Goal: Transaction & Acquisition: Purchase product/service

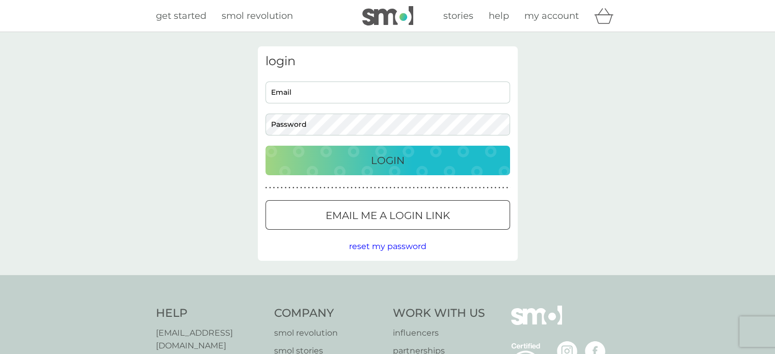
type input "[EMAIL_ADDRESS][DOMAIN_NAME]"
click at [385, 158] on p "Login" at bounding box center [388, 160] width 34 height 16
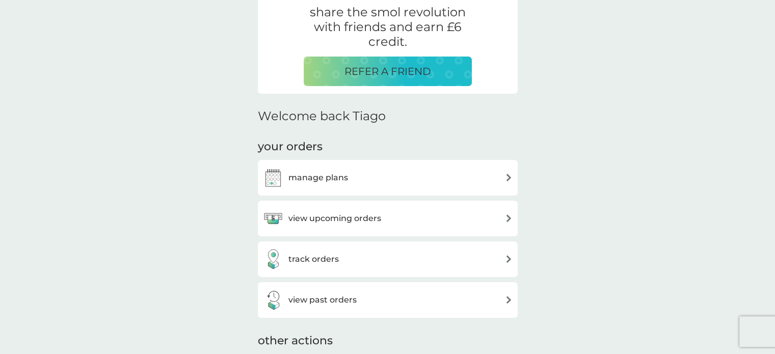
scroll to position [206, 0]
click at [332, 170] on div "manage plans" at bounding box center [305, 177] width 85 height 20
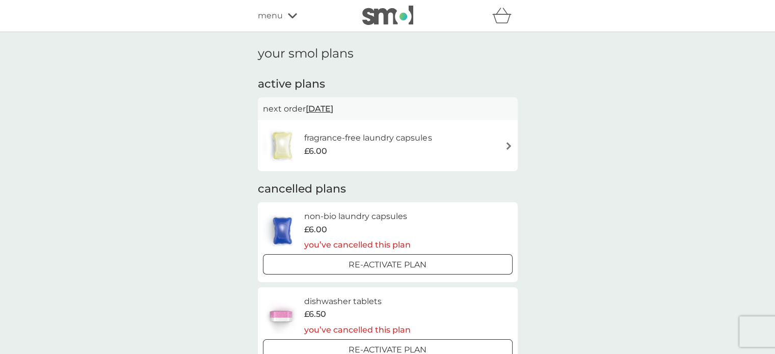
click at [489, 141] on div "fragrance-free laundry capsules £6.00" at bounding box center [388, 146] width 250 height 36
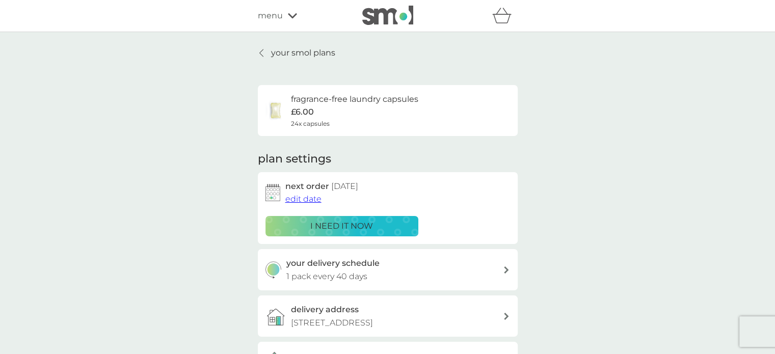
click at [411, 270] on div "your delivery schedule 1 pack every 40 days" at bounding box center [394, 270] width 217 height 26
select select "42"
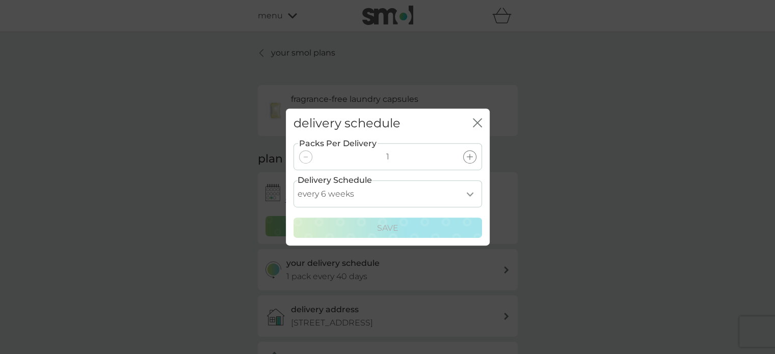
click at [470, 160] on icon at bounding box center [470, 157] width 6 height 6
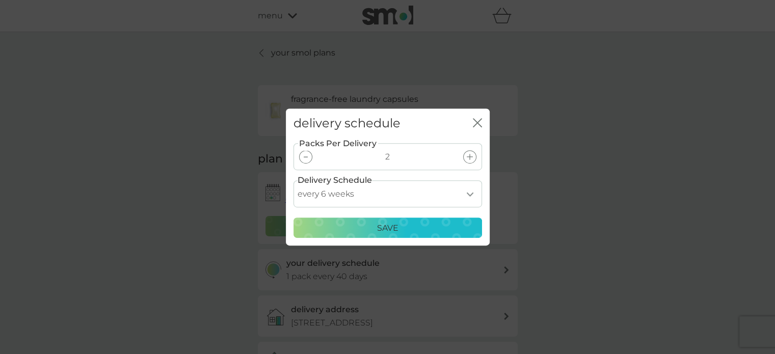
click at [379, 224] on p "Save" at bounding box center [387, 228] width 21 height 13
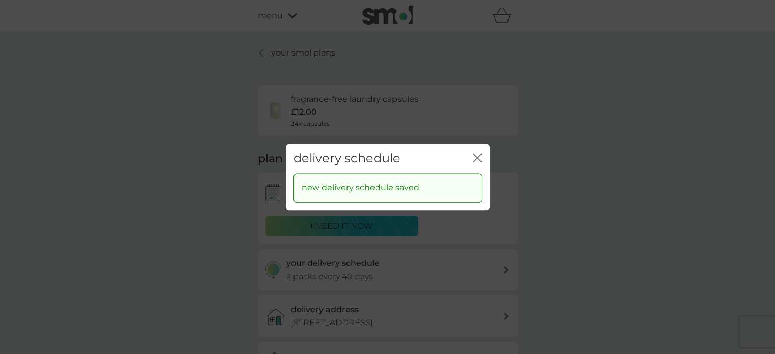
click at [473, 160] on icon "close" at bounding box center [477, 157] width 9 height 9
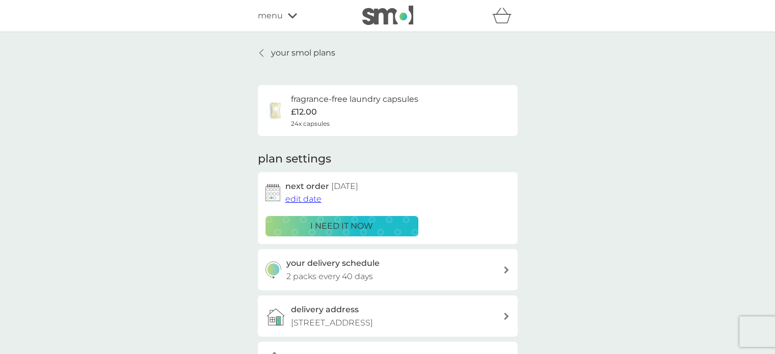
click at [350, 222] on p "i need it now" at bounding box center [341, 226] width 63 height 13
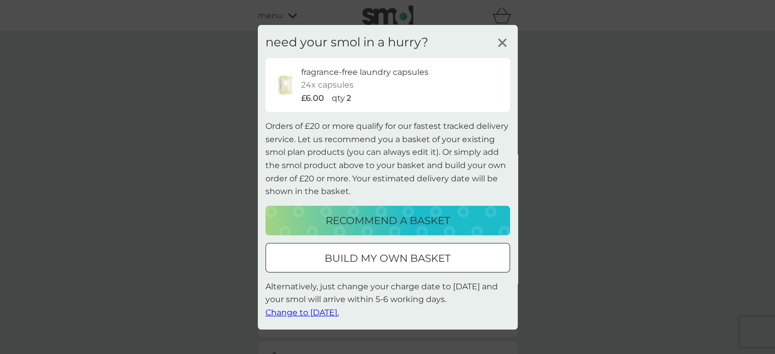
click at [348, 257] on p "build my own basket" at bounding box center [388, 258] width 126 height 16
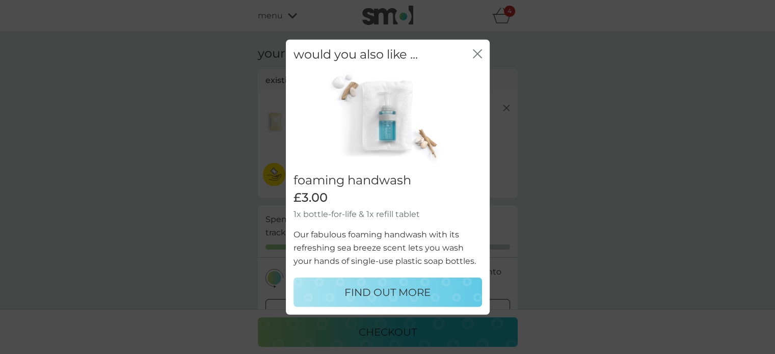
click at [480, 55] on icon "close" at bounding box center [477, 53] width 9 height 9
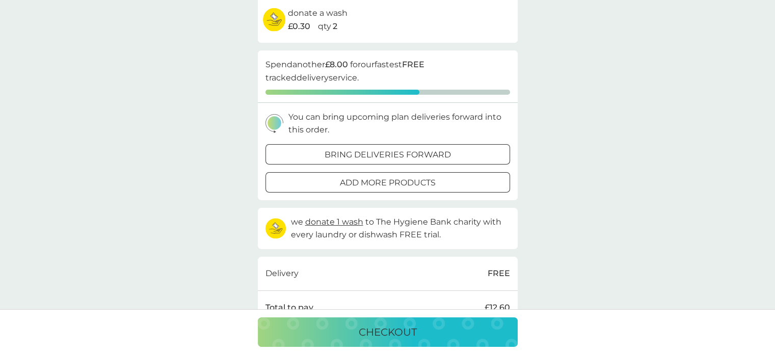
scroll to position [155, 0]
click at [351, 178] on p "add more products" at bounding box center [388, 182] width 96 height 13
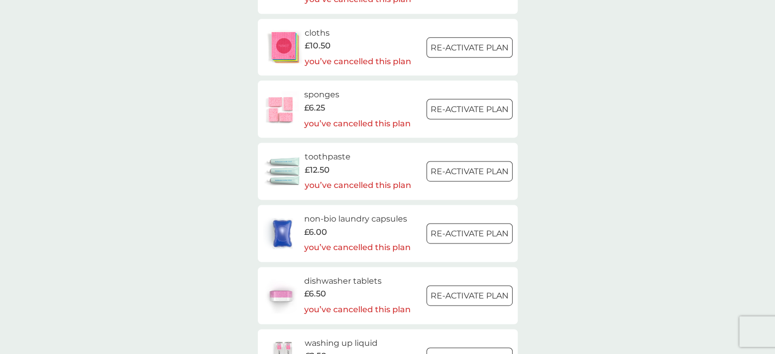
scroll to position [1404, 0]
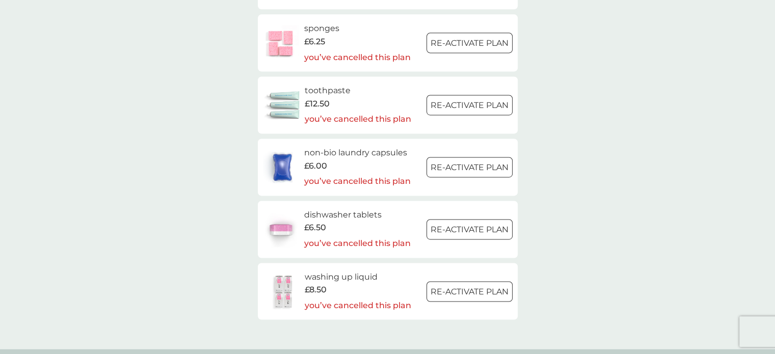
click at [457, 47] on div at bounding box center [469, 43] width 37 height 11
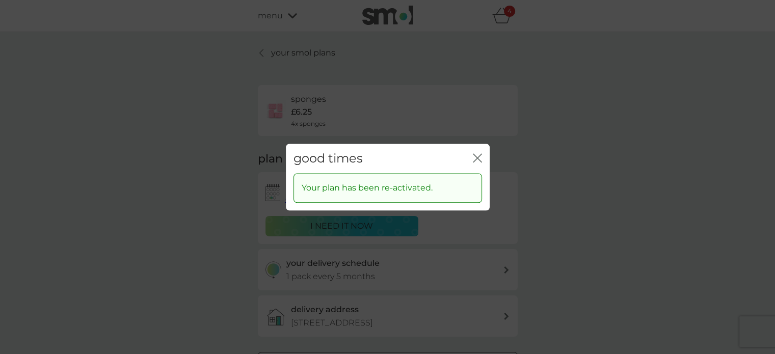
click at [478, 156] on icon "close" at bounding box center [477, 157] width 9 height 9
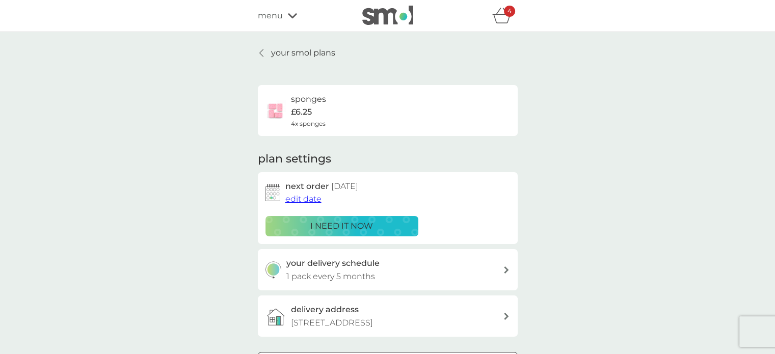
click at [343, 225] on p "i need it now" at bounding box center [341, 226] width 63 height 13
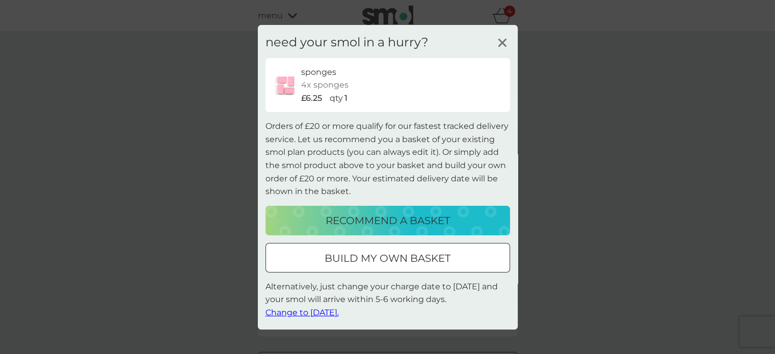
click at [383, 256] on div at bounding box center [387, 258] width 37 height 11
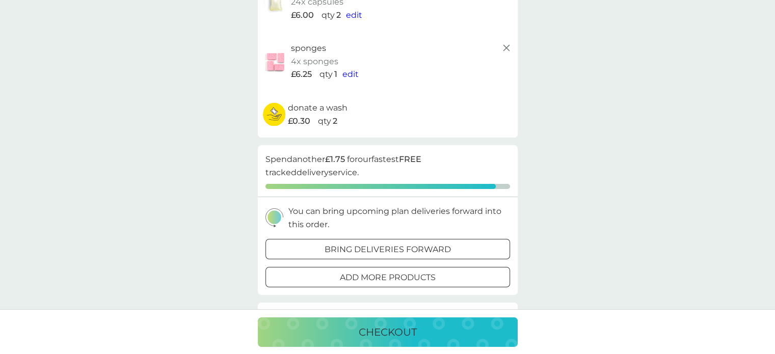
scroll to position [127, 0]
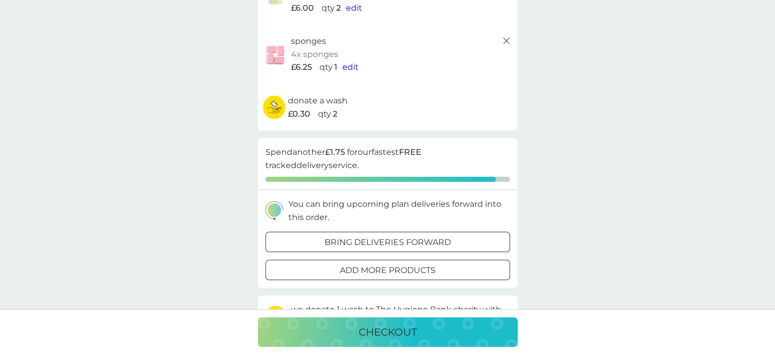
click at [381, 270] on div at bounding box center [387, 270] width 37 height 11
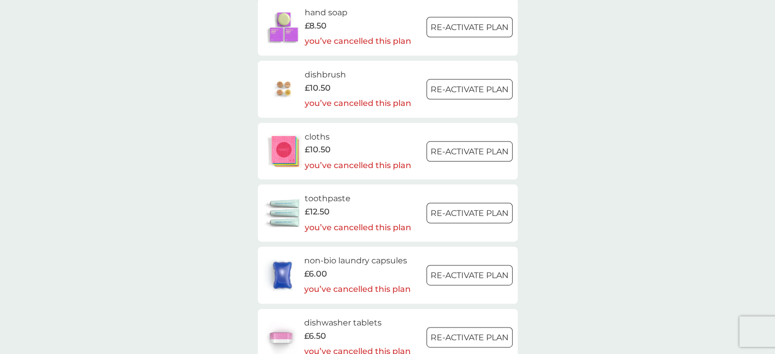
scroll to position [1262, 0]
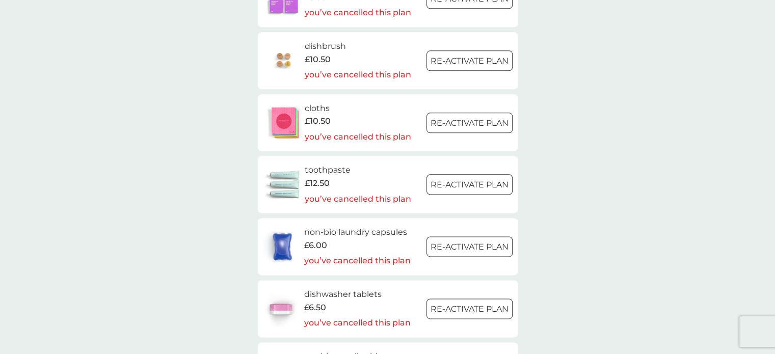
click at [454, 58] on div at bounding box center [469, 61] width 37 height 11
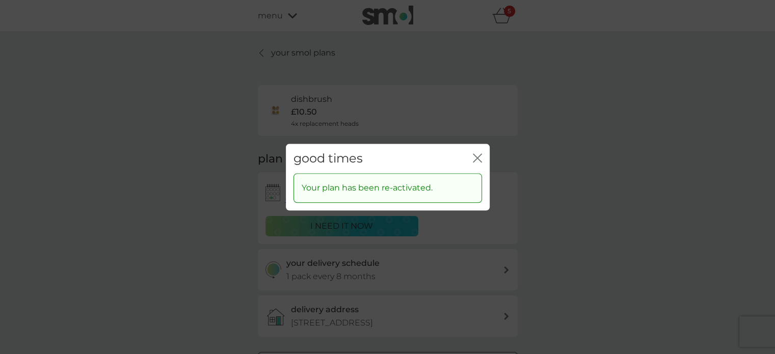
click at [474, 158] on icon "close" at bounding box center [477, 157] width 9 height 9
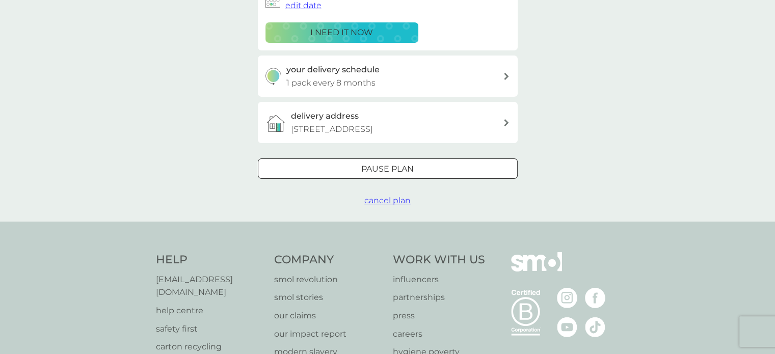
scroll to position [195, 0]
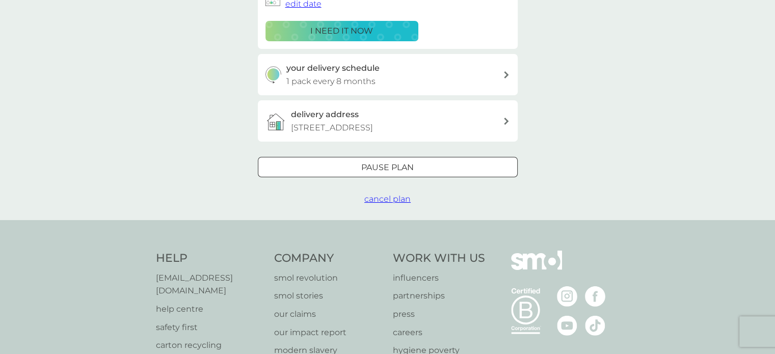
click at [377, 26] on div "i need it now" at bounding box center [342, 30] width 140 height 13
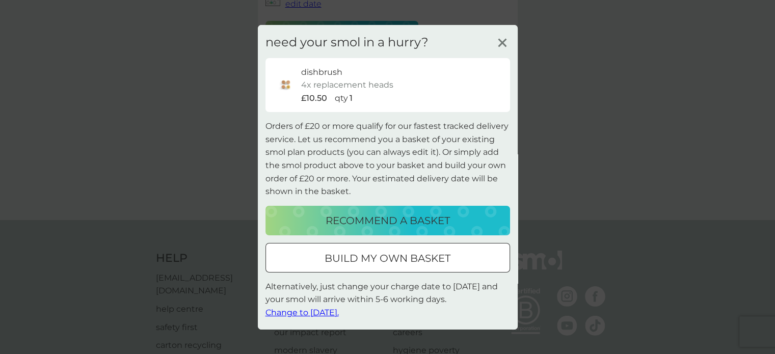
click at [370, 251] on p "build my own basket" at bounding box center [388, 258] width 126 height 16
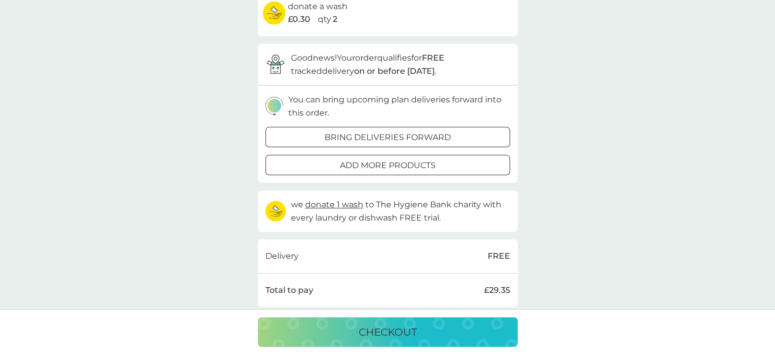
scroll to position [310, 0]
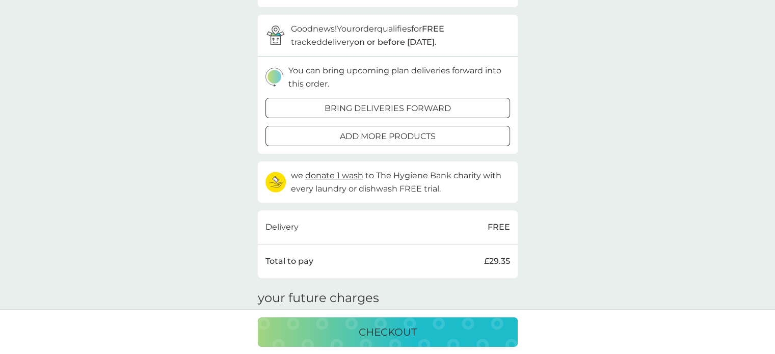
click at [390, 143] on button "add more products" at bounding box center [388, 136] width 245 height 20
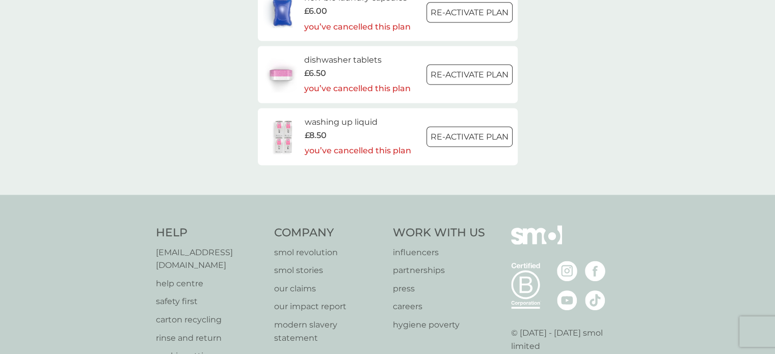
scroll to position [1435, 0]
click at [461, 69] on div at bounding box center [469, 73] width 37 height 11
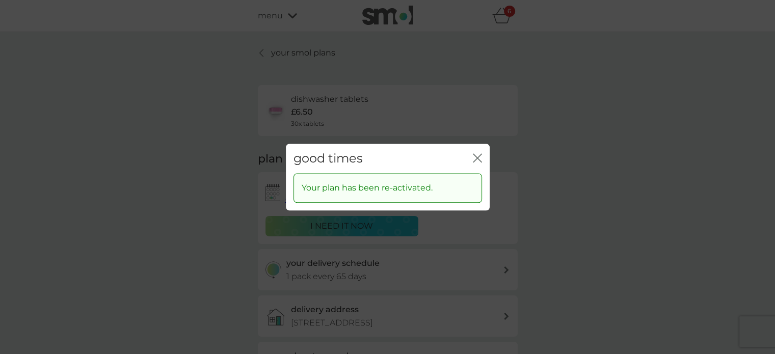
click at [475, 156] on icon "close" at bounding box center [475, 158] width 4 height 8
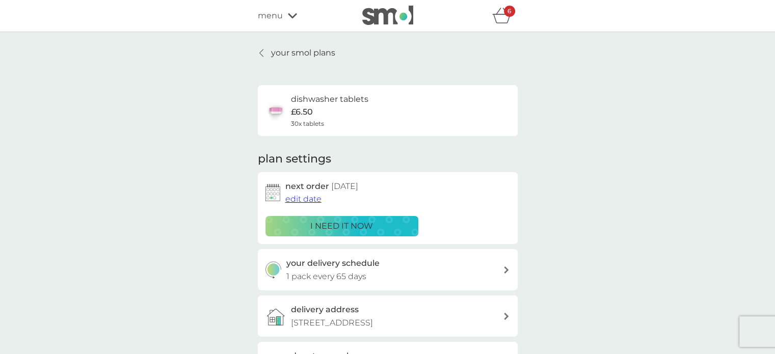
click at [335, 222] on p "i need it now" at bounding box center [341, 226] width 63 height 13
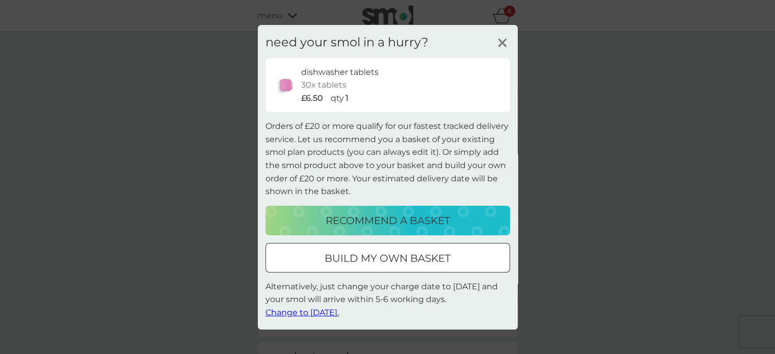
click at [381, 258] on div at bounding box center [387, 258] width 37 height 11
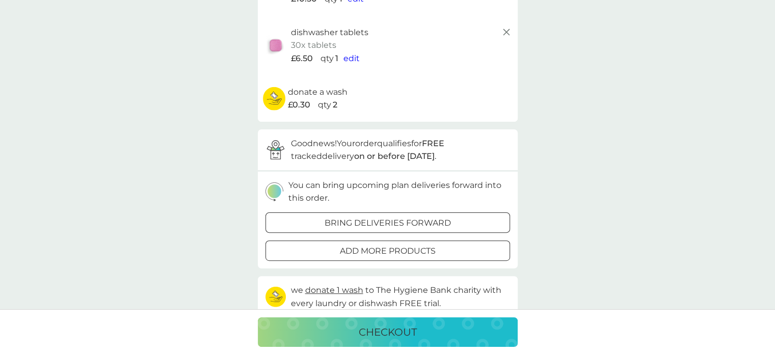
scroll to position [259, 0]
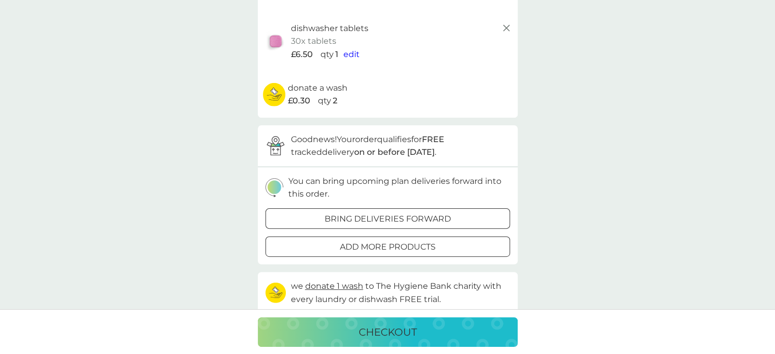
click at [367, 243] on p "add more products" at bounding box center [388, 247] width 96 height 13
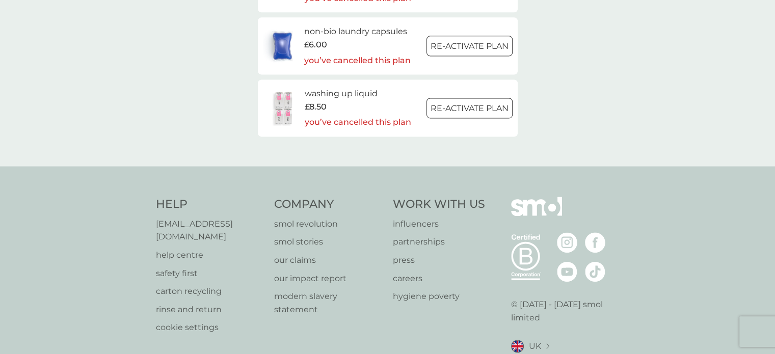
scroll to position [1402, 0]
click at [465, 107] on div at bounding box center [469, 106] width 37 height 11
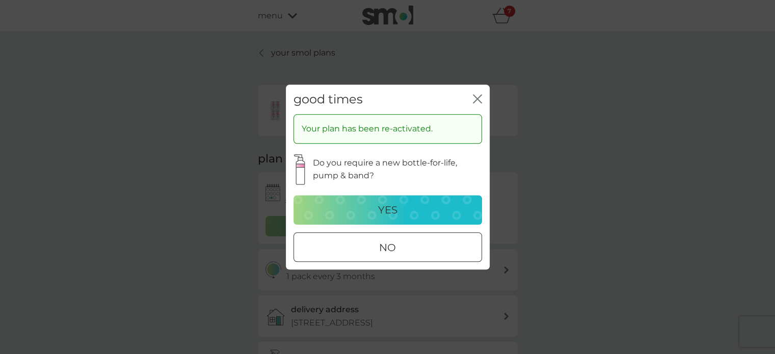
click at [371, 204] on div "yes" at bounding box center [388, 210] width 168 height 16
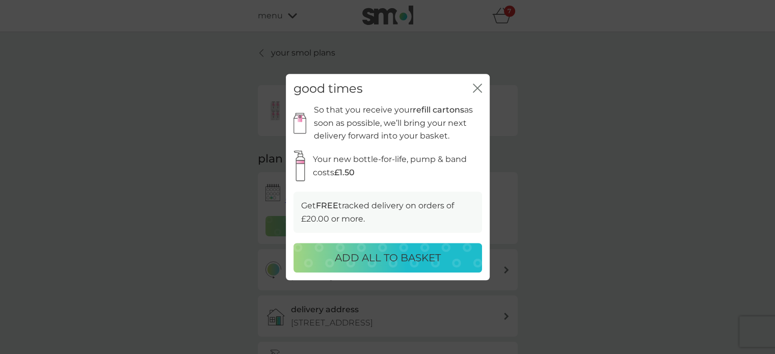
click at [343, 168] on strong "£1.50" at bounding box center [344, 173] width 20 height 10
click at [390, 252] on p "ADD ALL TO BASKET" at bounding box center [388, 258] width 106 height 16
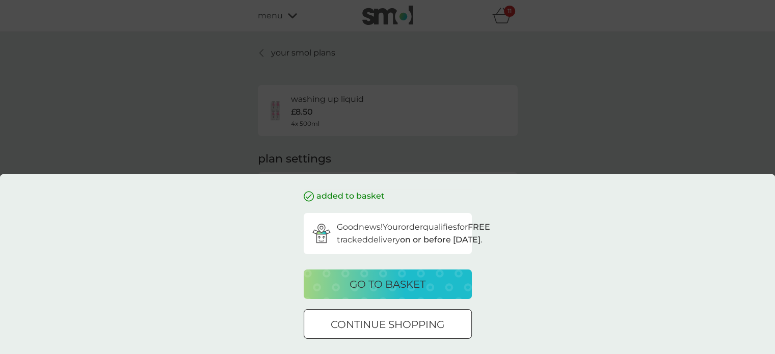
click at [391, 289] on p "go to basket" at bounding box center [388, 284] width 76 height 16
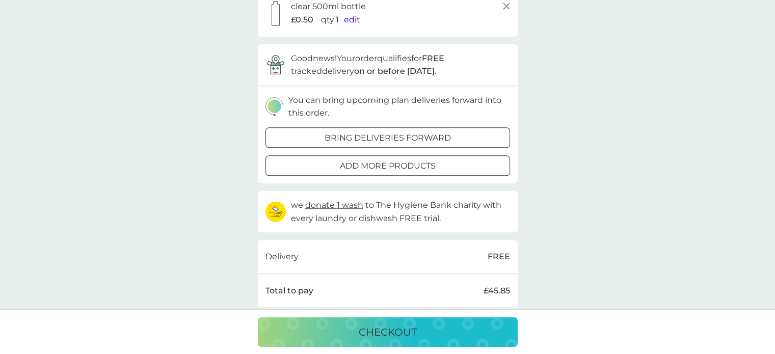
scroll to position [563, 0]
click at [357, 136] on p "bring deliveries forward" at bounding box center [388, 137] width 126 height 13
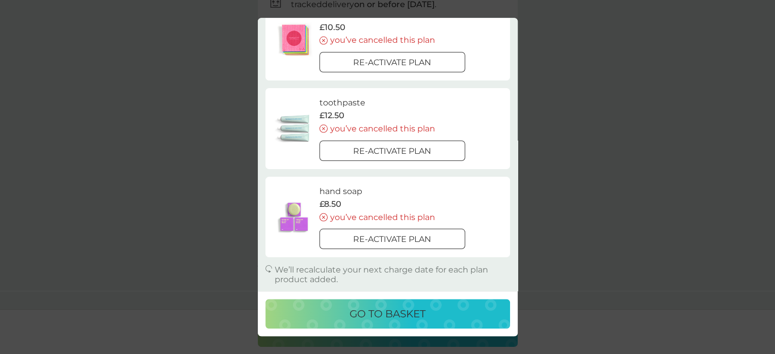
scroll to position [684, 0]
click at [383, 312] on p "go to basket" at bounding box center [388, 314] width 76 height 16
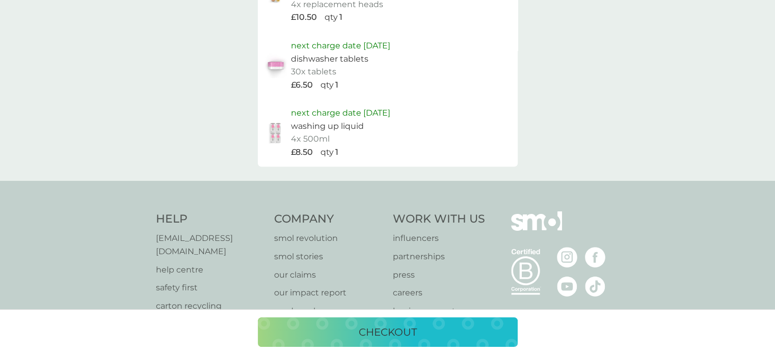
scroll to position [1096, 0]
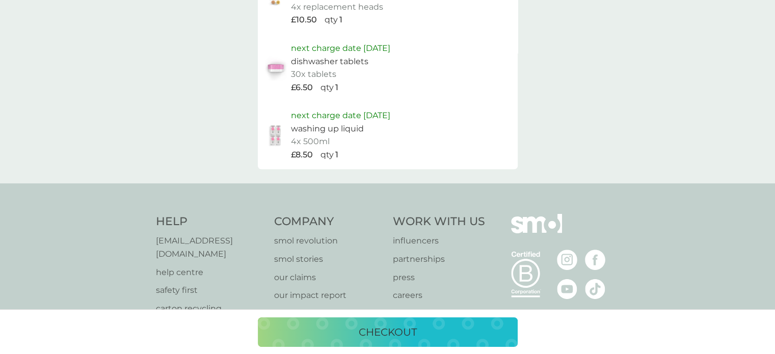
click at [358, 116] on p "next charge date 9th Dec 2025" at bounding box center [340, 115] width 99 height 13
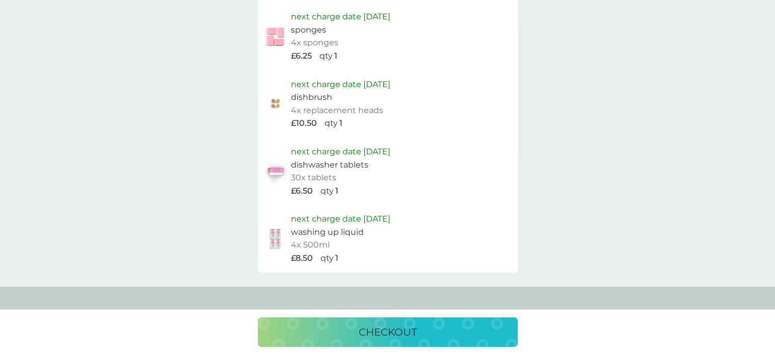
scroll to position [873, 0]
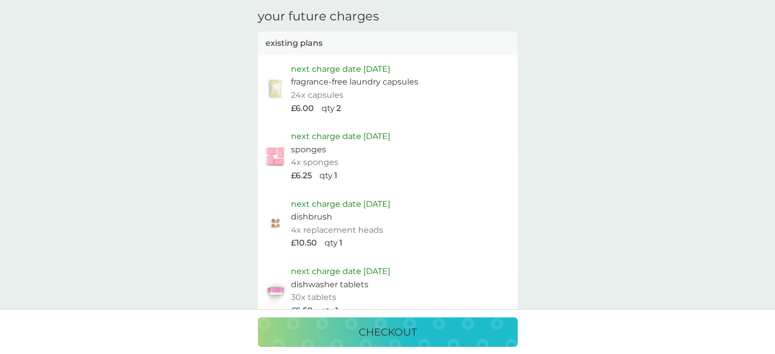
click at [386, 325] on p "checkout" at bounding box center [388, 332] width 58 height 16
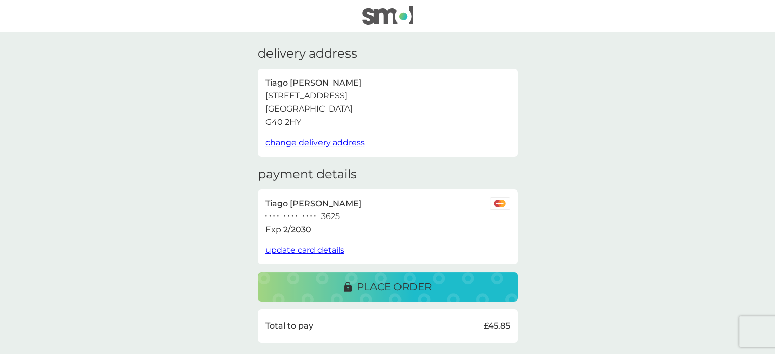
click at [314, 142] on span "change delivery address" at bounding box center [315, 143] width 99 height 10
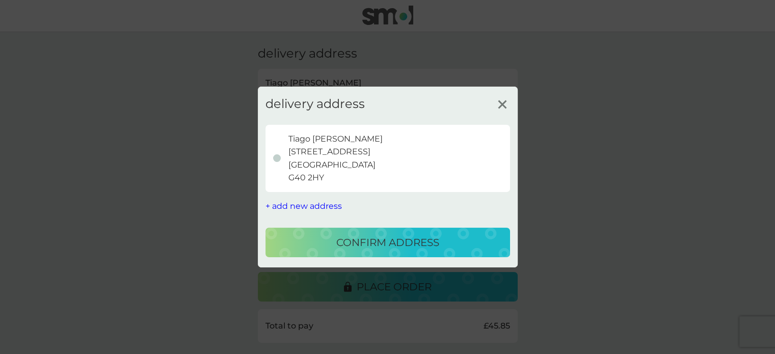
click at [307, 204] on span "+ add new address" at bounding box center [304, 206] width 76 height 10
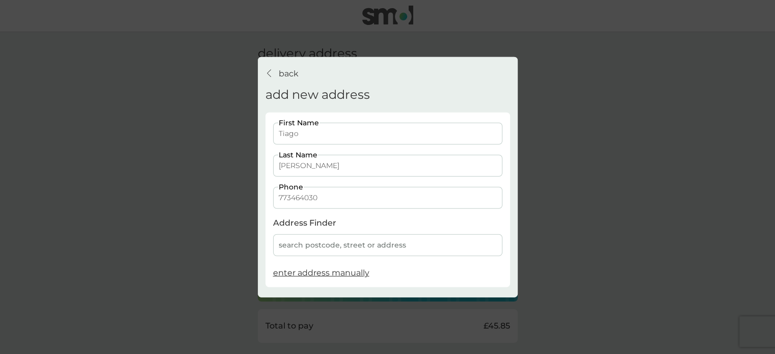
click at [333, 198] on input "773464030" at bounding box center [387, 198] width 229 height 22
type input "7"
type input "07760250248"
click at [338, 244] on div "search postcode, street or address" at bounding box center [387, 245] width 229 height 22
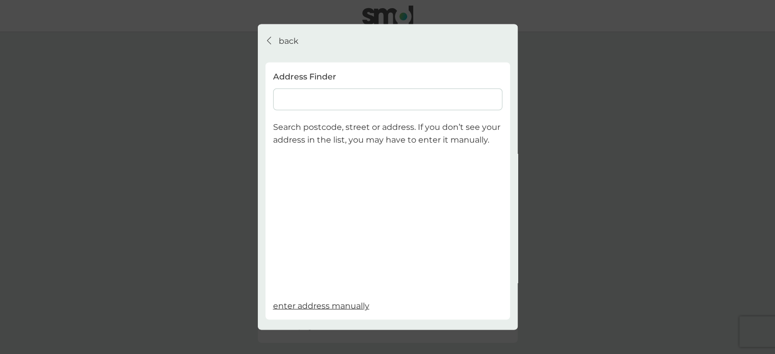
click at [334, 106] on input at bounding box center [387, 99] width 229 height 22
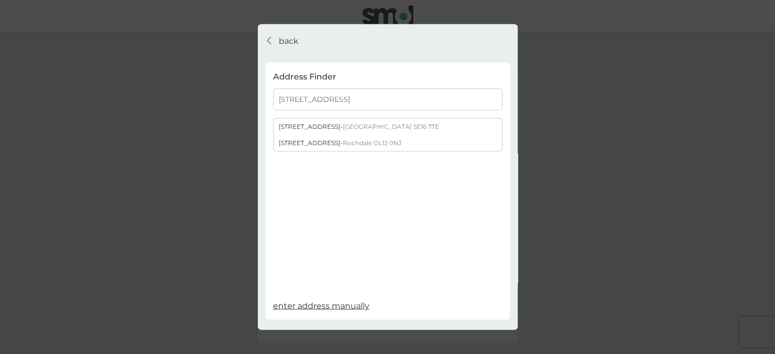
type input "23 rope street"
click at [343, 122] on span "London SE16 7TE" at bounding box center [391, 126] width 96 height 8
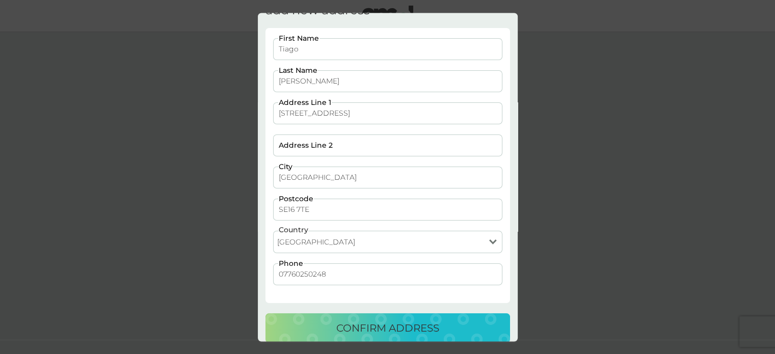
scroll to position [51, 0]
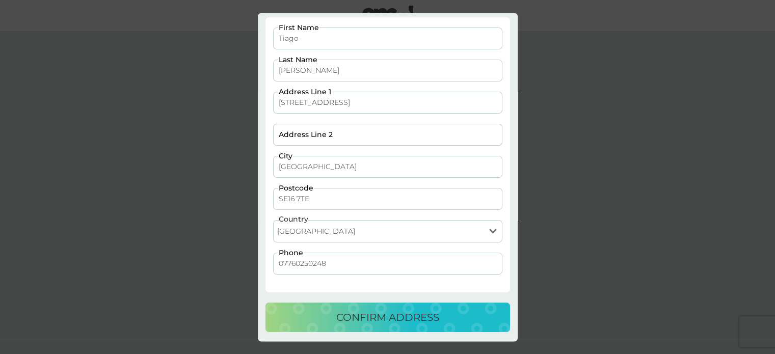
click at [391, 317] on p "confirm address" at bounding box center [387, 317] width 103 height 16
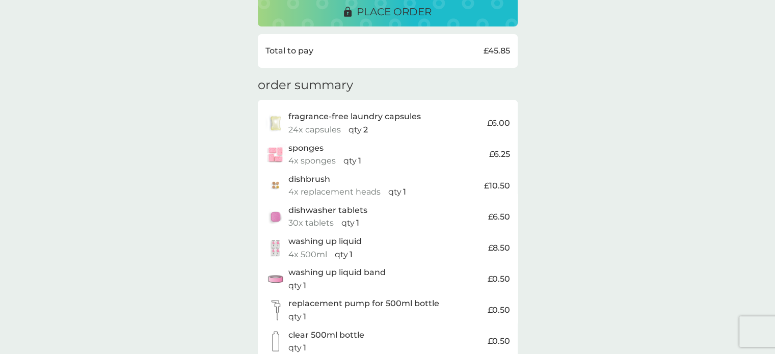
scroll to position [178, 0]
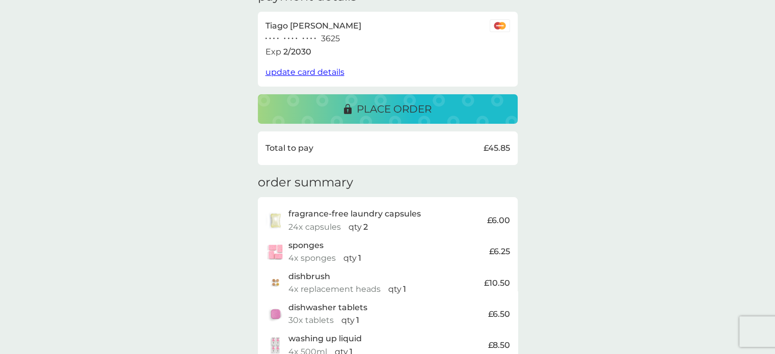
click at [333, 107] on div "place order" at bounding box center [388, 109] width 240 height 16
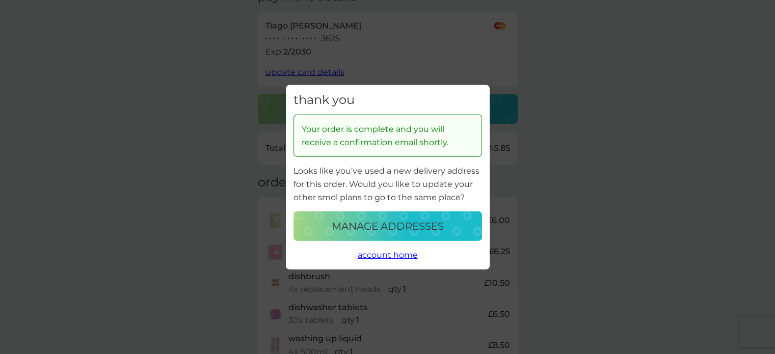
click at [387, 230] on p "manage addresses" at bounding box center [388, 226] width 112 height 16
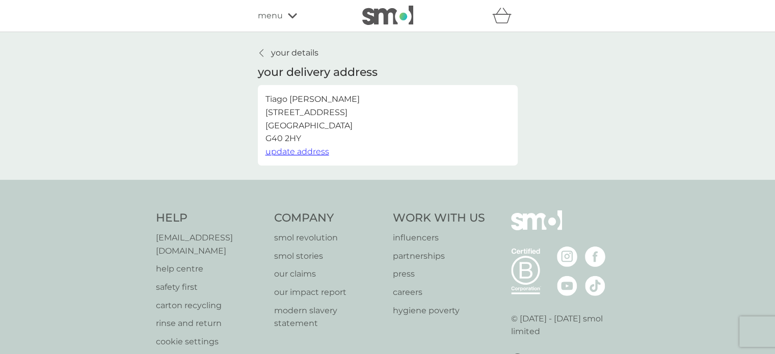
click at [306, 148] on span "update address" at bounding box center [298, 152] width 64 height 10
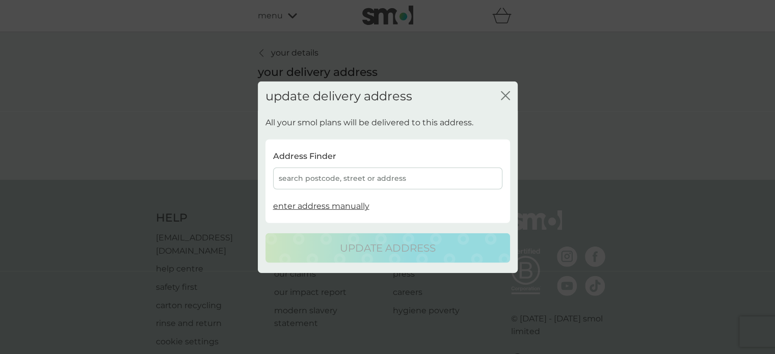
click at [315, 178] on div "search postcode, street or address" at bounding box center [387, 179] width 229 height 22
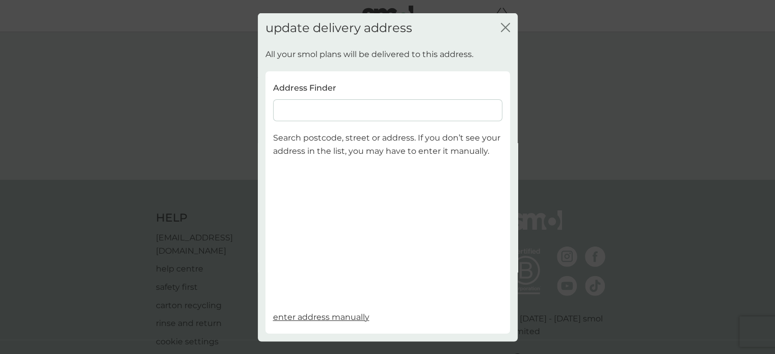
click at [312, 121] on input at bounding box center [387, 110] width 229 height 22
type input "23 ropestreet"
click at [321, 135] on div "23 Rope Street - London SE16 7TE" at bounding box center [388, 137] width 228 height 16
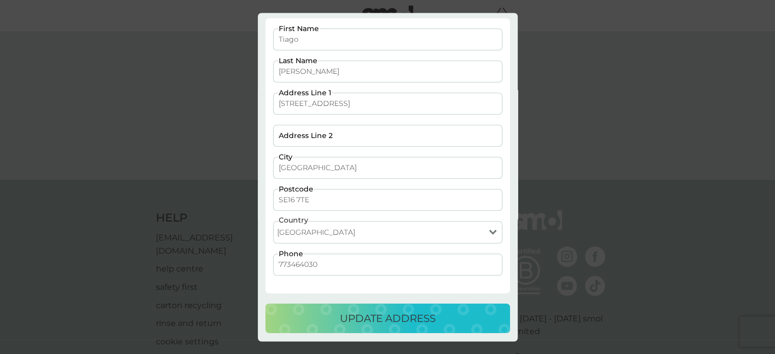
scroll to position [54, 0]
click at [329, 126] on input "Address Line 2" at bounding box center [387, 135] width 229 height 22
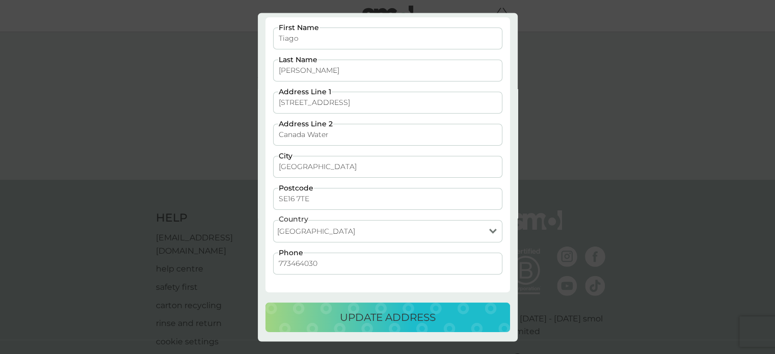
type input "Canada Water"
click at [395, 317] on p "update address" at bounding box center [388, 317] width 96 height 16
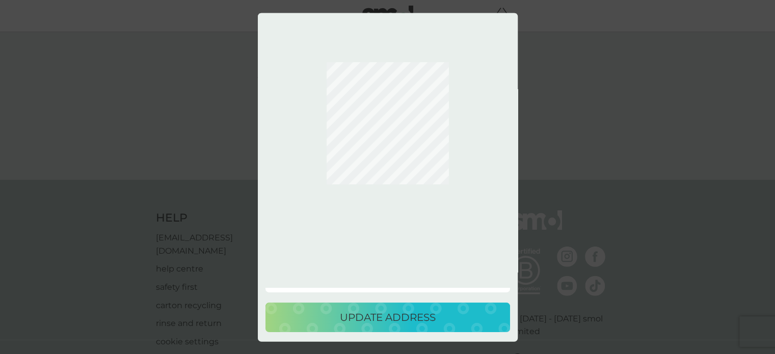
scroll to position [0, 0]
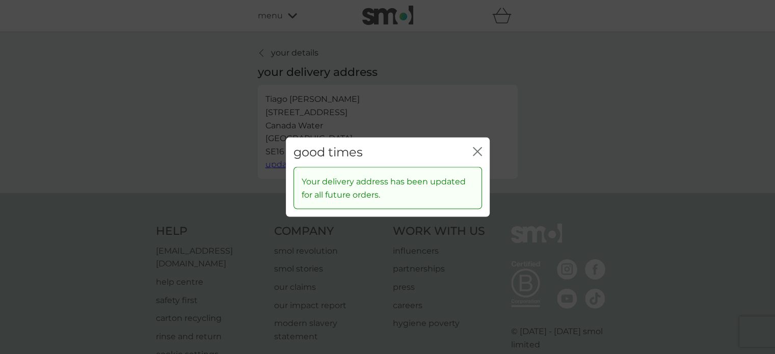
click at [481, 149] on icon "close" at bounding box center [477, 151] width 9 height 9
